Goal: Task Accomplishment & Management: Use online tool/utility

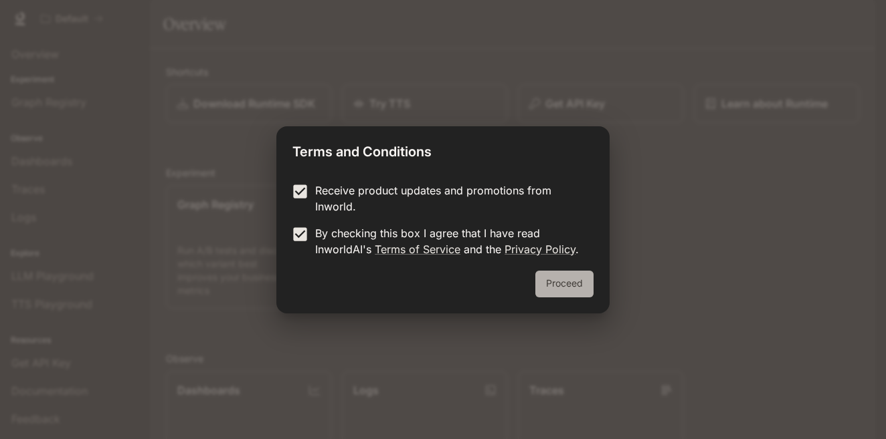
click at [555, 283] on button "Proceed" at bounding box center [564, 284] width 58 height 27
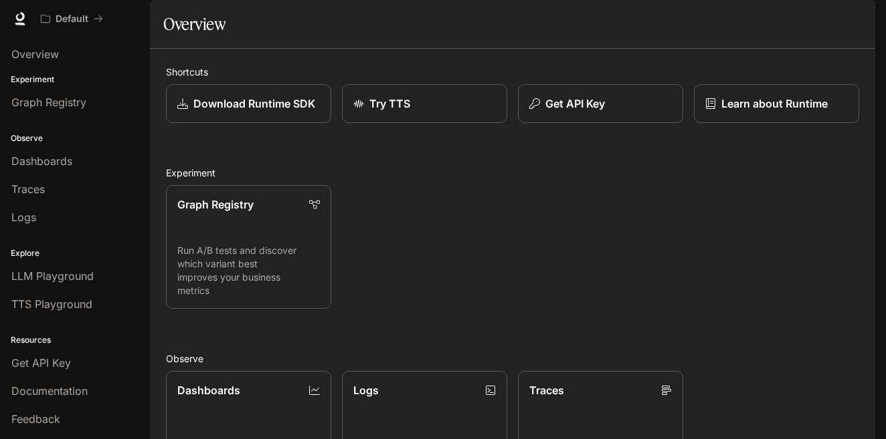
click at [783, 282] on div "Graph Registry Run A/B tests and discover which variant best improves your busi…" at bounding box center [507, 242] width 704 height 134
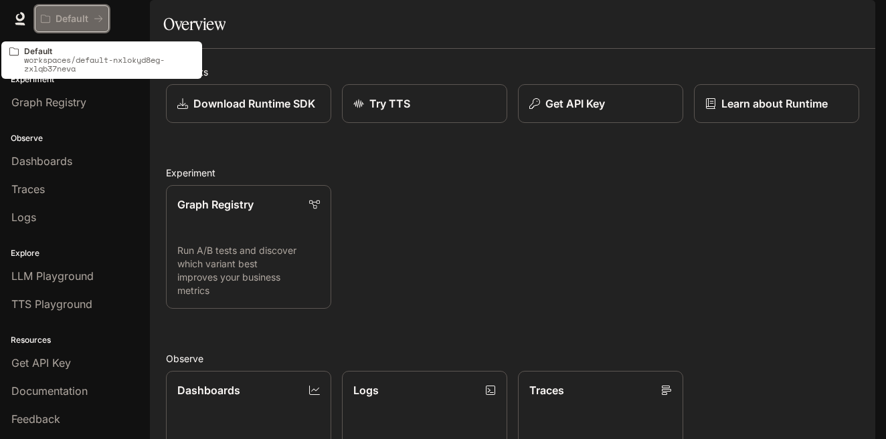
click at [84, 24] on p "Default" at bounding box center [72, 18] width 33 height 11
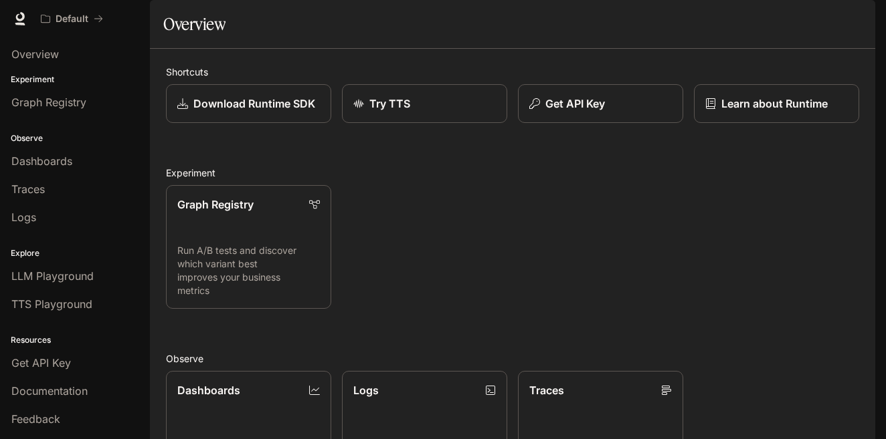
click at [799, 277] on div "Graph Registry Run A/B tests and discover which variant best improves your busi…" at bounding box center [507, 242] width 704 height 134
click at [28, 57] on span "Overview" at bounding box center [34, 54] width 47 height 16
click at [43, 51] on span "Overview" at bounding box center [34, 54] width 47 height 16
click at [79, 51] on div "Overview" at bounding box center [74, 54] width 127 height 16
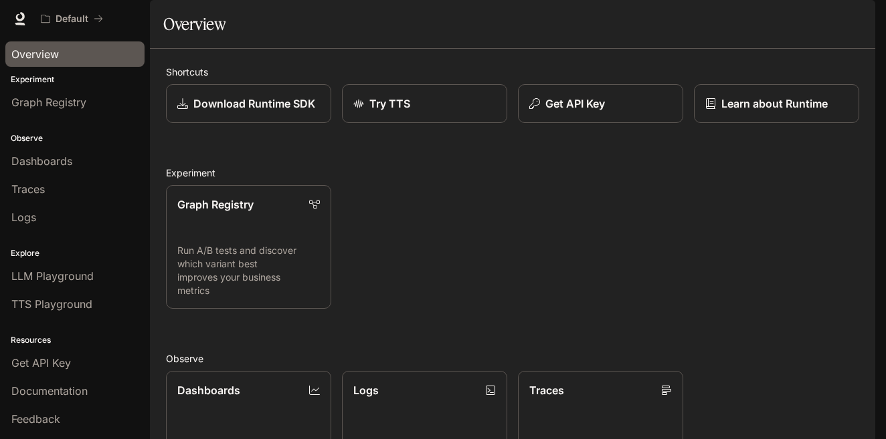
click at [79, 51] on div "Overview" at bounding box center [74, 54] width 127 height 16
click at [17, 87] on div "Experiment Graph Registry" at bounding box center [75, 95] width 150 height 48
click at [25, 78] on p "Experiment" at bounding box center [75, 80] width 150 height 12
click at [35, 101] on span "Graph Registry" at bounding box center [48, 102] width 75 height 16
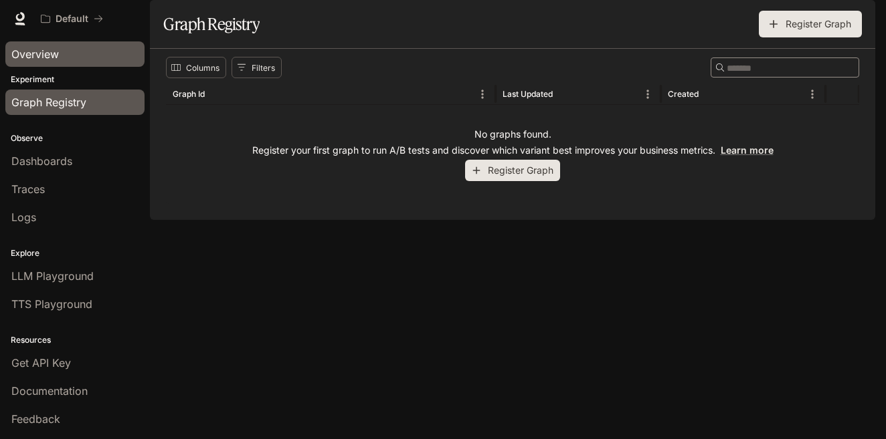
click at [64, 50] on div "Overview" at bounding box center [74, 54] width 127 height 16
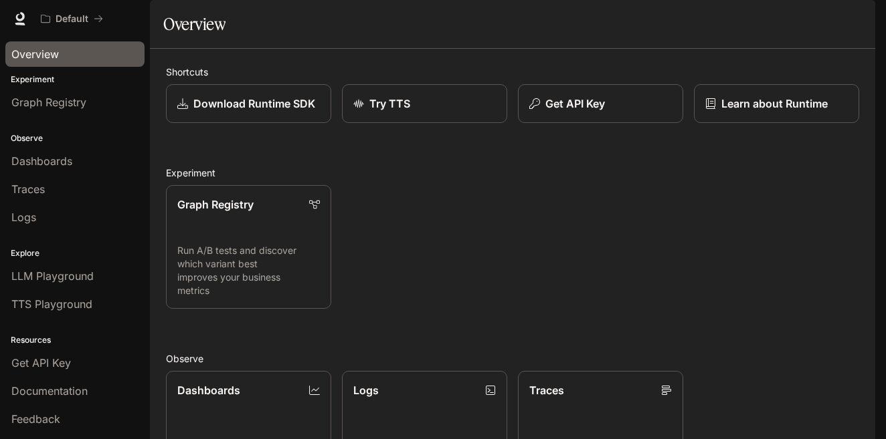
click at [797, 288] on div "Graph Registry Run A/B tests and discover which variant best improves your busi…" at bounding box center [507, 242] width 704 height 134
click at [284, 249] on link "Graph Registry Run A/B tests and discover which variant best improves your busi…" at bounding box center [248, 247] width 167 height 125
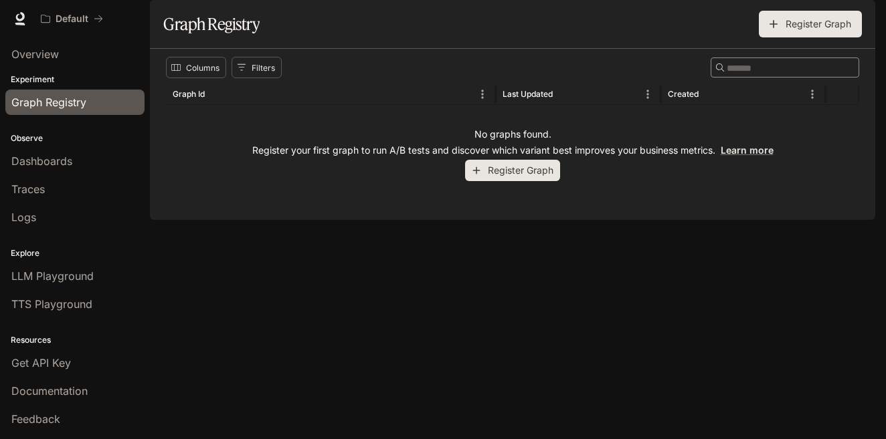
click at [491, 204] on div "No graphs found. Register your first graph to run A/B tests and discover which …" at bounding box center [512, 154] width 693 height 99
click at [500, 182] on button "Register Graph" at bounding box center [512, 171] width 95 height 22
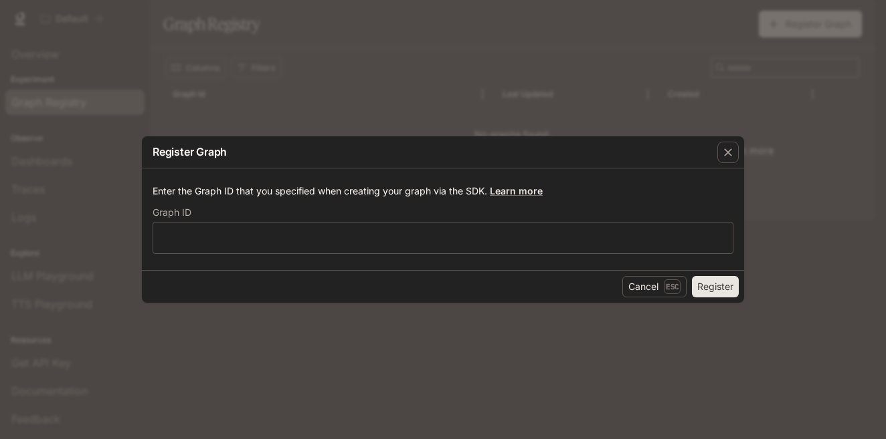
drag, startPoint x: 284, startPoint y: 88, endPoint x: 220, endPoint y: 86, distance: 64.2
click at [284, 88] on div "Register Graph Enter the Graph ID that you specified when creating your graph v…" at bounding box center [443, 219] width 886 height 439
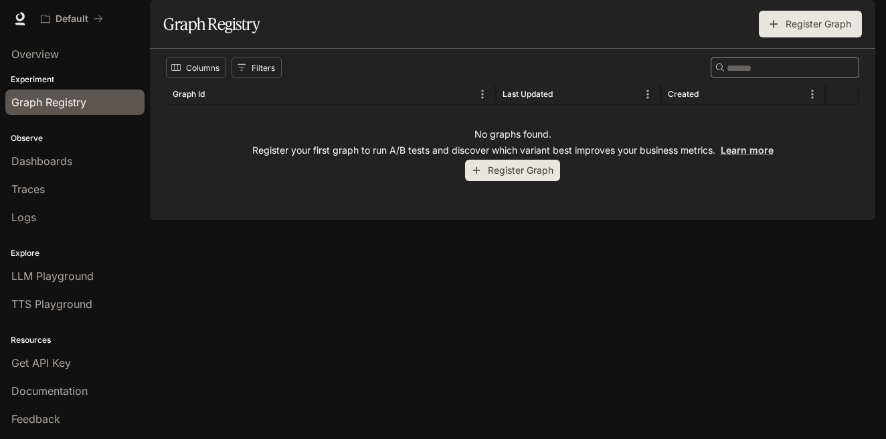
click at [837, 204] on div "No graphs found. Register your first graph to run A/B tests and discover which …" at bounding box center [512, 154] width 693 height 99
click at [803, 220] on div "Columns Filters ​ Graph Id Last Updated Created No graphs found. Register your …" at bounding box center [512, 134] width 725 height 171
